Goal: Task Accomplishment & Management: Use online tool/utility

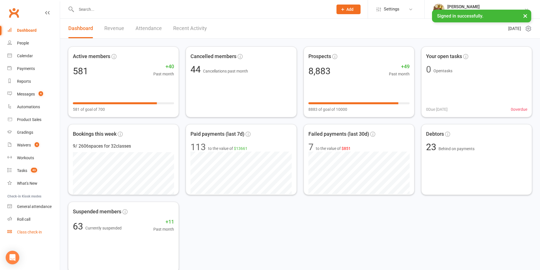
click at [48, 231] on link "Class check-in" at bounding box center [33, 232] width 52 height 13
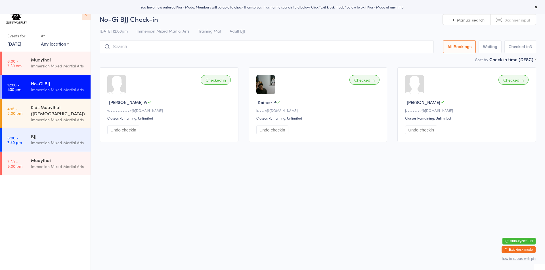
click at [15, 43] on link "13 Oct, 2025" at bounding box center [14, 44] width 14 height 6
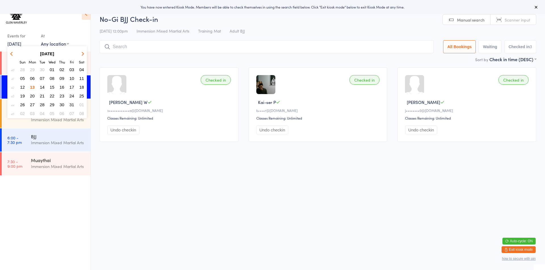
click at [83, 77] on span "11" at bounding box center [81, 78] width 5 height 5
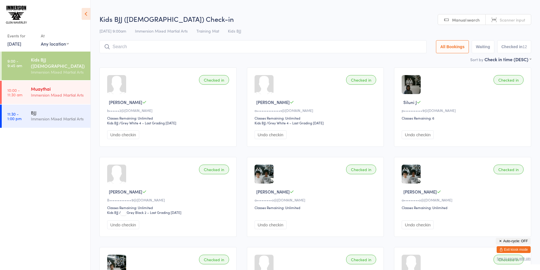
click at [50, 86] on div "Muaythai" at bounding box center [58, 89] width 55 height 6
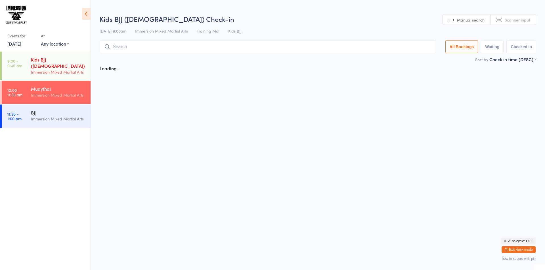
click at [50, 69] on div "Immersion Mixed Martial Arts" at bounding box center [58, 72] width 55 height 7
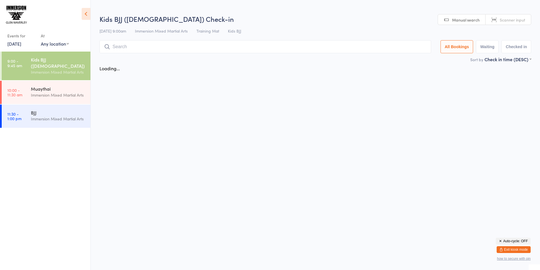
click at [135, 49] on input "search" at bounding box center [266, 46] width 332 height 13
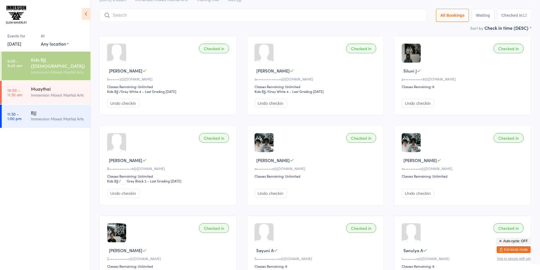
scroll to position [40, 0]
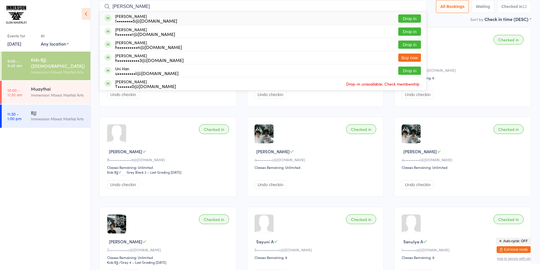
type input "harry"
click at [399, 20] on button "Drop in" at bounding box center [410, 18] width 23 height 8
